Goal: Transaction & Acquisition: Download file/media

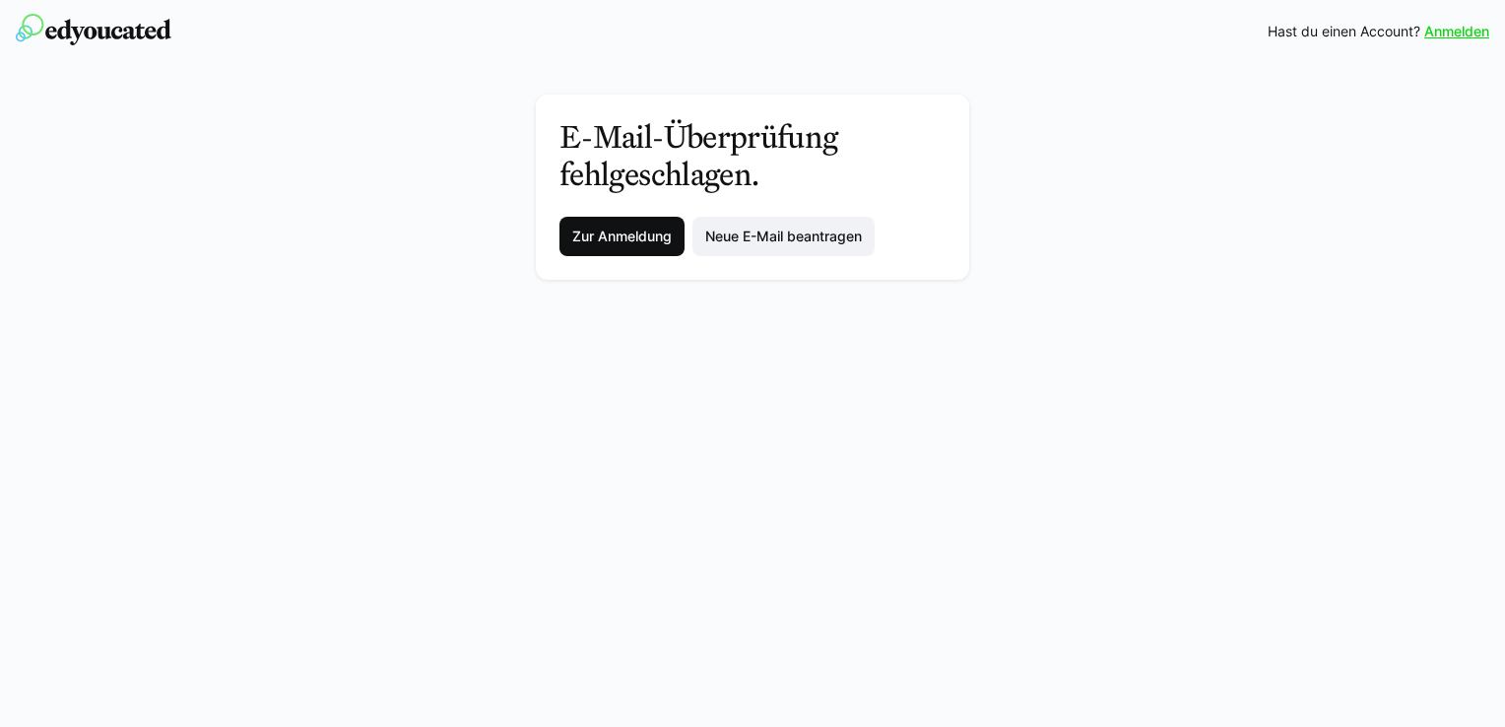
click at [623, 239] on span "Zur Anmeldung" at bounding box center [621, 236] width 105 height 20
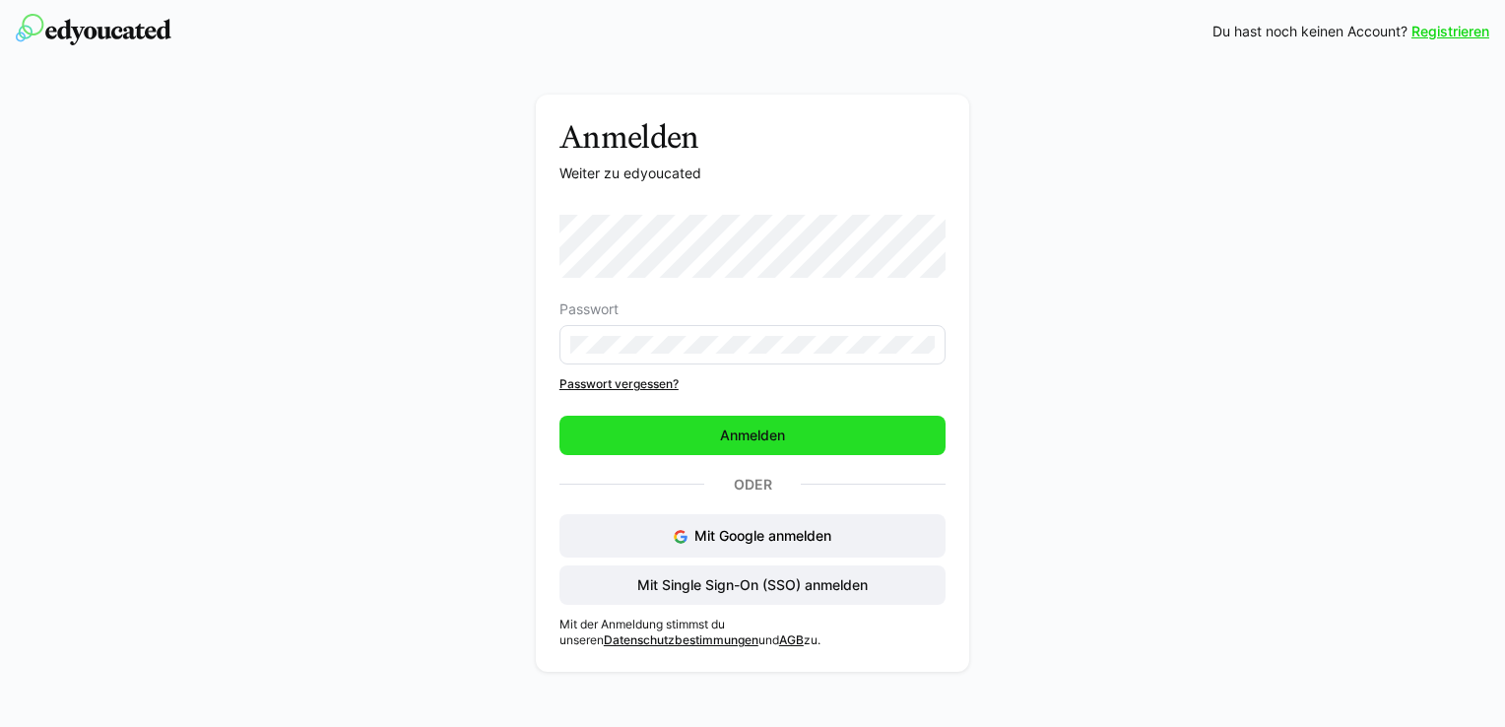
click at [703, 429] on span "Anmelden" at bounding box center [752, 435] width 386 height 39
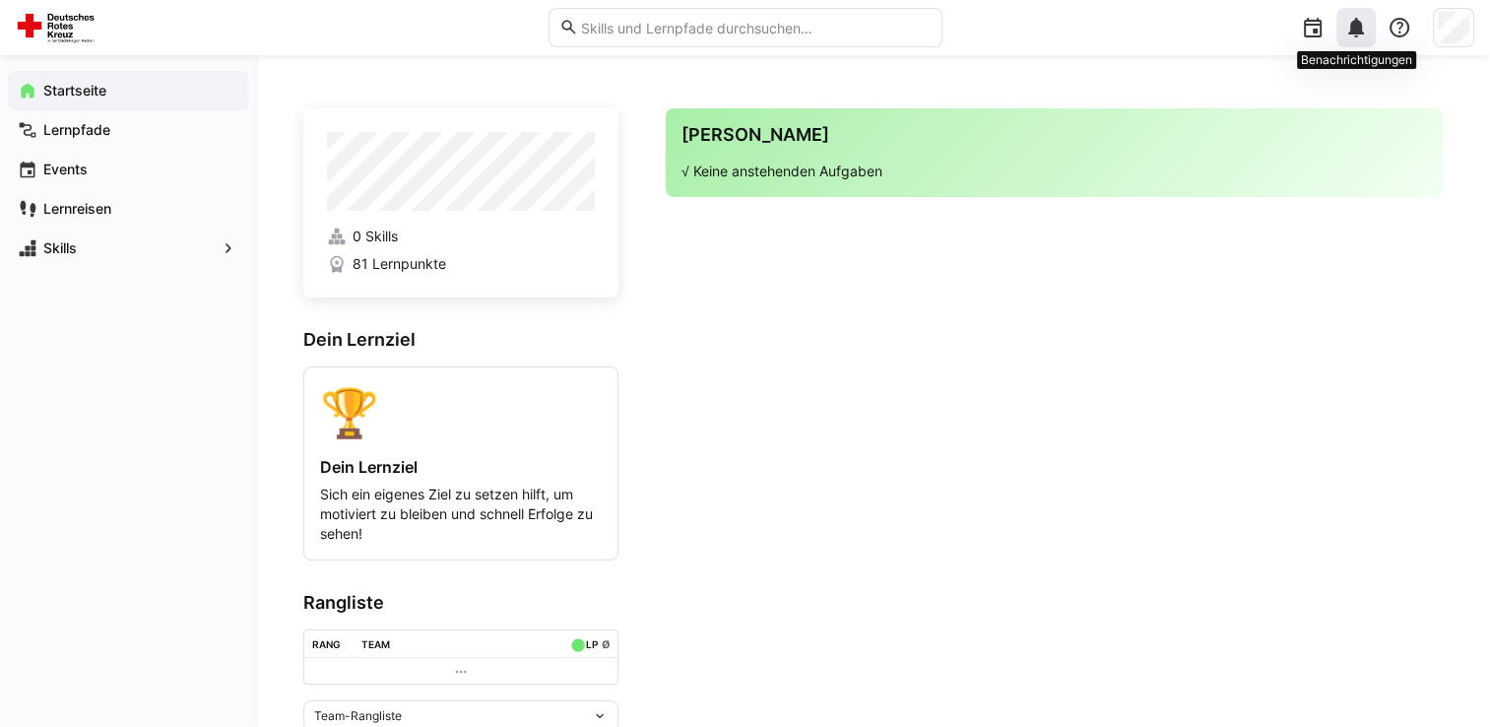
click at [1366, 30] on eds-icon at bounding box center [1356, 28] width 24 height 24
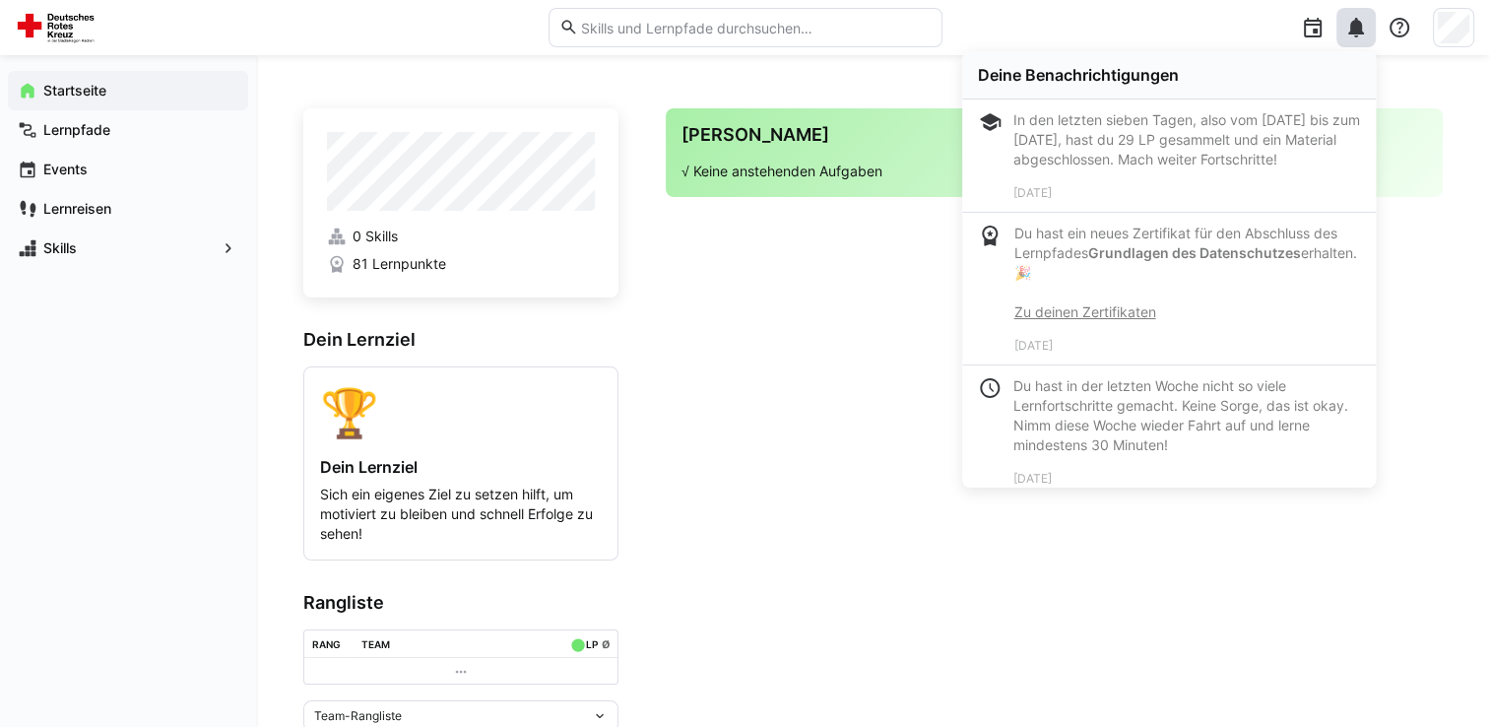
click at [1147, 320] on link "Zu deinen Zertifikaten" at bounding box center [1085, 311] width 142 height 17
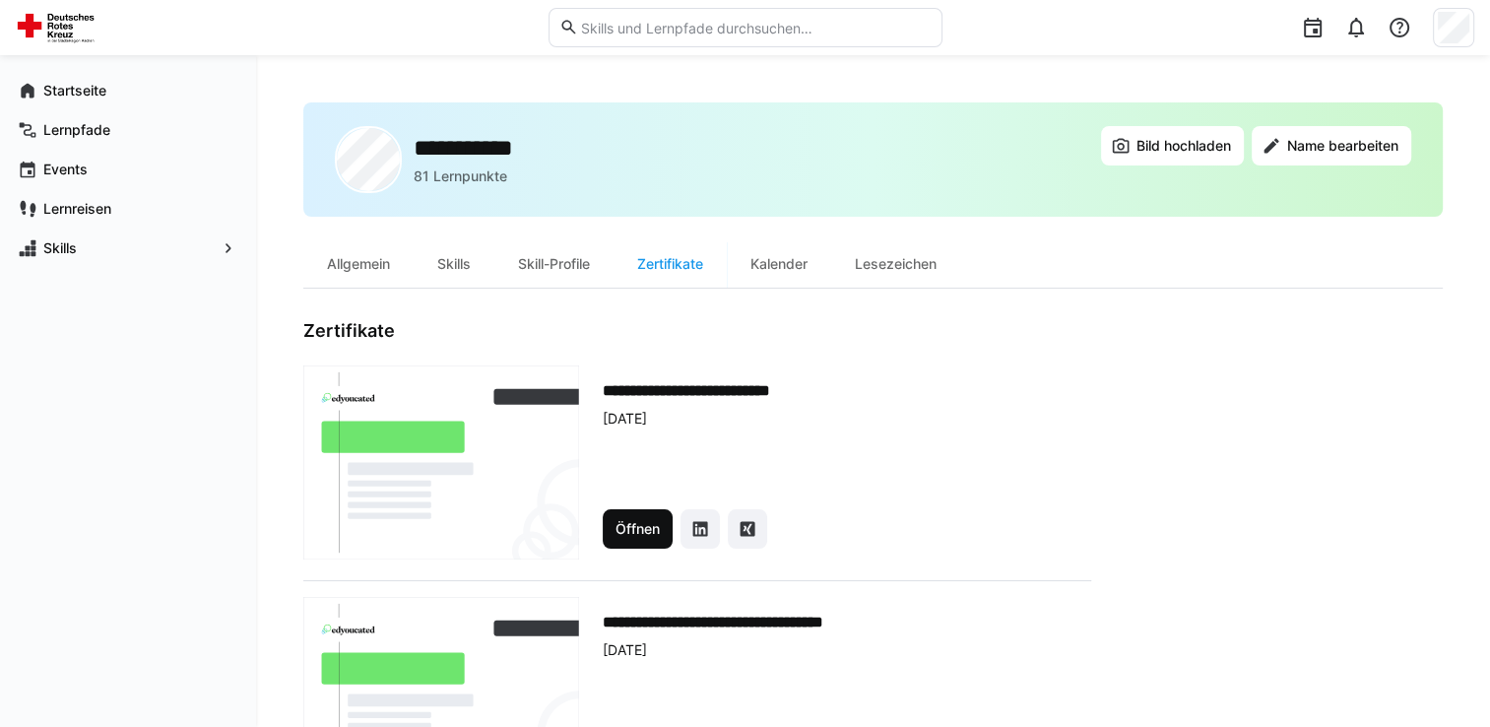
click at [651, 526] on span "Öffnen" at bounding box center [637, 529] width 50 height 20
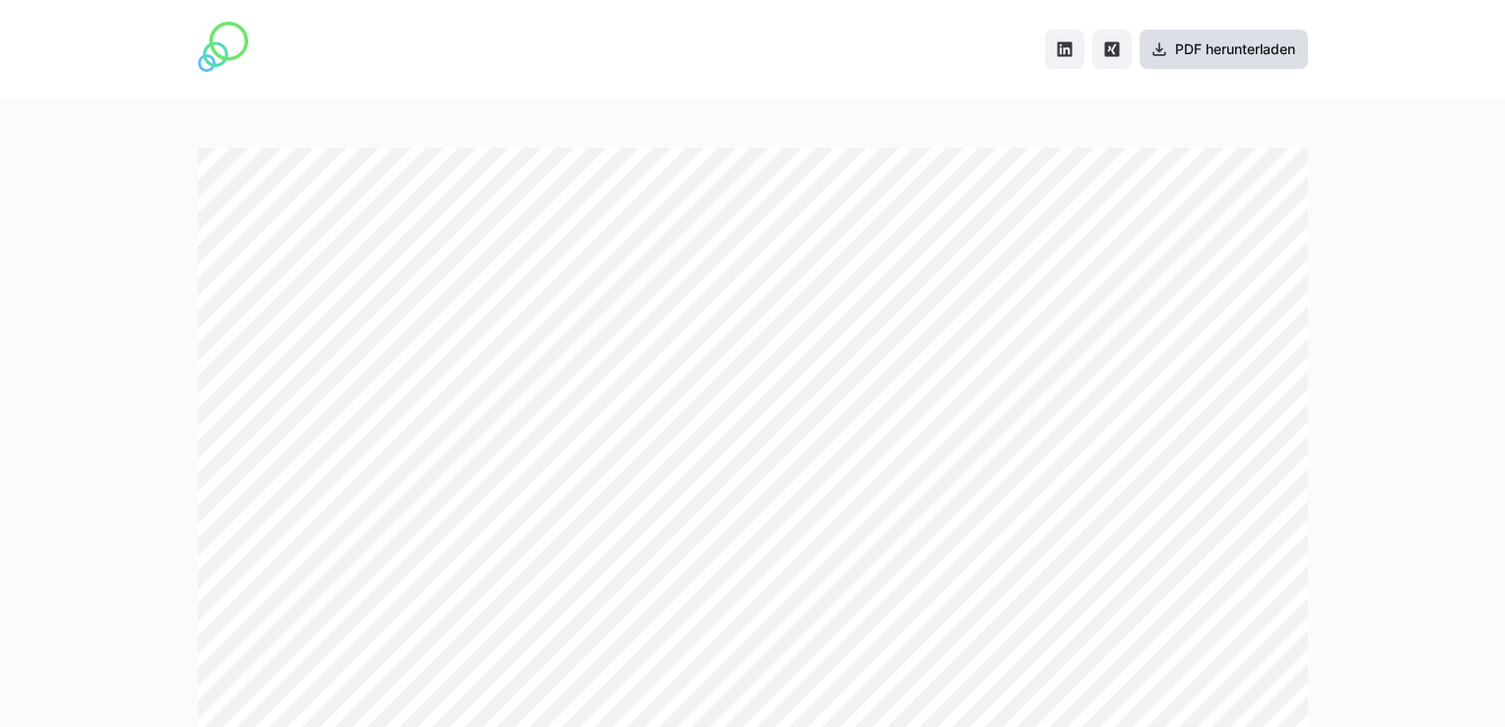
click at [1250, 51] on span "PDF herunterladen" at bounding box center [1235, 49] width 126 height 20
